Goal: Task Accomplishment & Management: Manage account settings

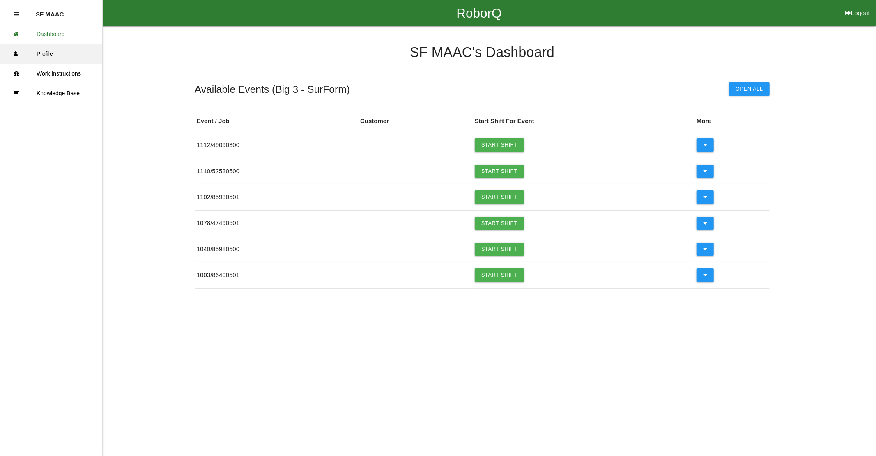
click at [37, 49] on link "Profile" at bounding box center [51, 54] width 102 height 20
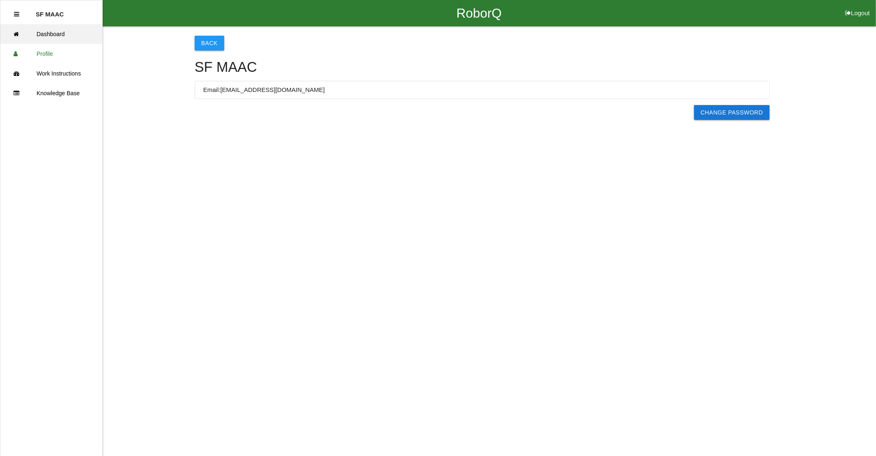
click at [47, 40] on link "Dashboard" at bounding box center [51, 34] width 102 height 20
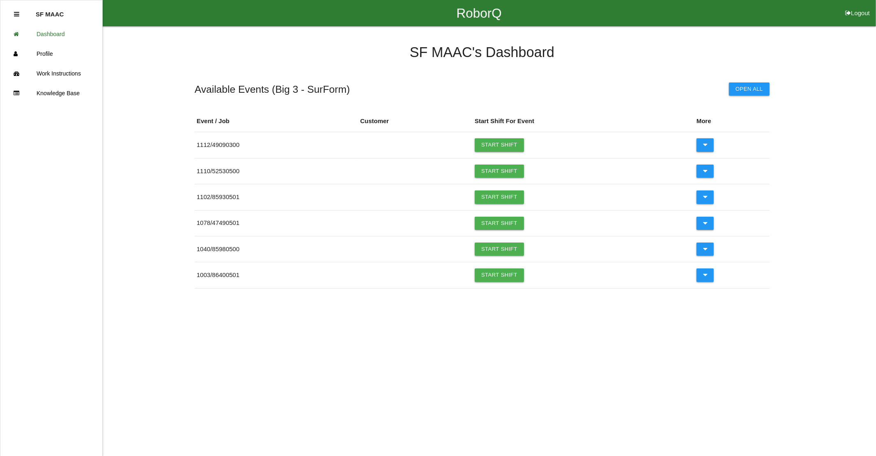
click at [848, 9] on icon at bounding box center [848, 13] width 6 height 26
select select "Worker"
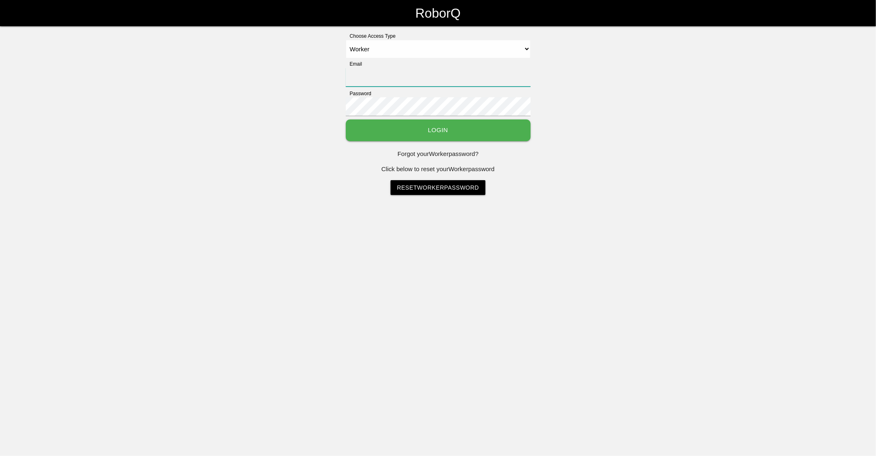
type input "[EMAIL_ADDRESS][DOMAIN_NAME]"
click at [426, 133] on button "Login" at bounding box center [438, 130] width 185 height 22
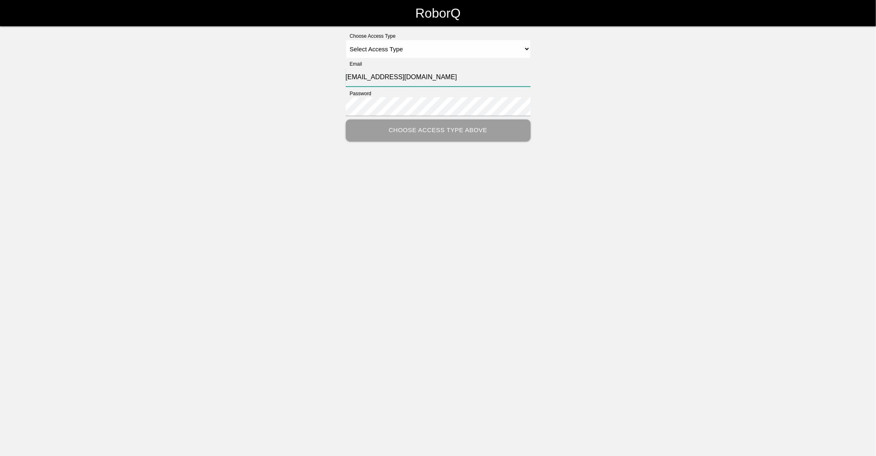
click at [366, 79] on input "[EMAIL_ADDRESS][DOMAIN_NAME]" at bounding box center [438, 77] width 185 height 19
type input "atm2@big3precision.com"
click at [448, 46] on select "Select Access Type Admin Customer Supervisor Worker" at bounding box center [438, 49] width 185 height 18
select select "Worker"
click at [346, 40] on select "Select Access Type Admin Customer Supervisor Worker" at bounding box center [438, 49] width 185 height 18
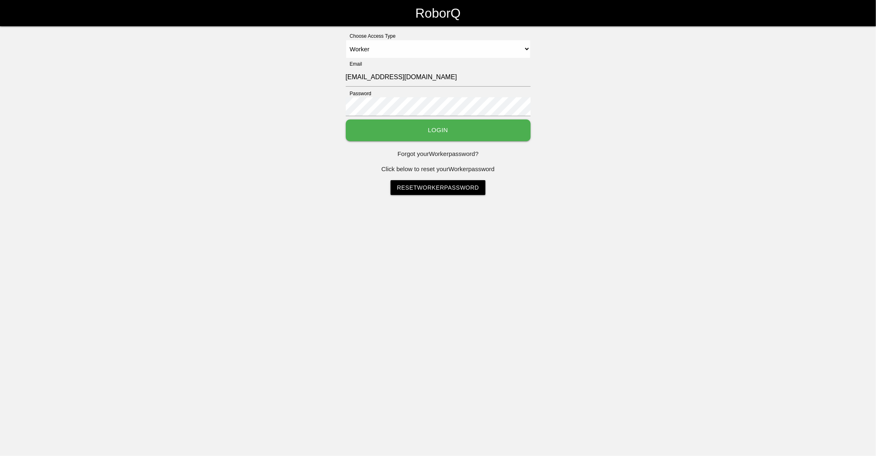
click at [436, 133] on button "Login" at bounding box center [438, 130] width 185 height 22
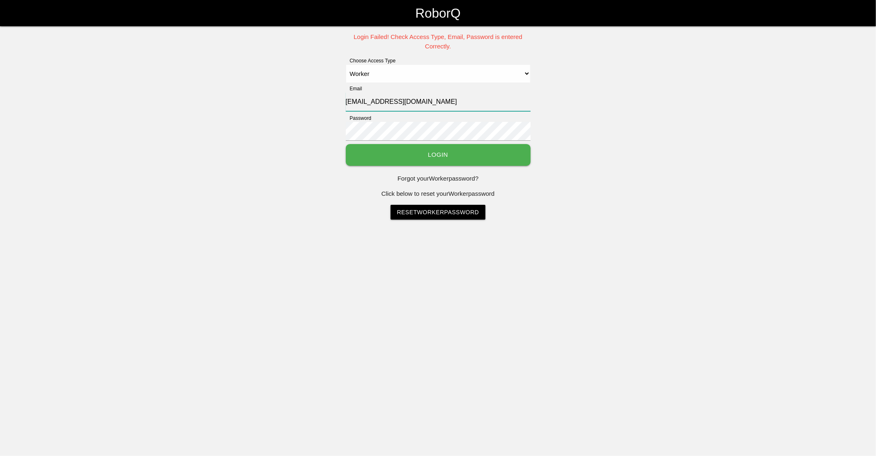
click at [360, 103] on input "atm2@big3precision.com" at bounding box center [438, 101] width 185 height 19
type input "sfatm2@big3precision.com"
click at [399, 154] on button "Login" at bounding box center [438, 155] width 185 height 22
